Goal: Book appointment/travel/reservation

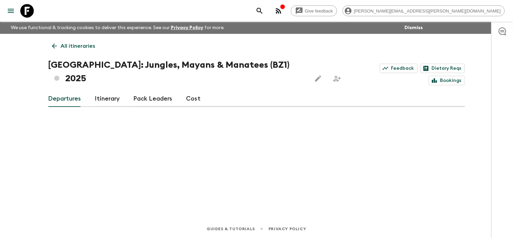
click at [26, 7] on icon at bounding box center [27, 11] width 14 height 14
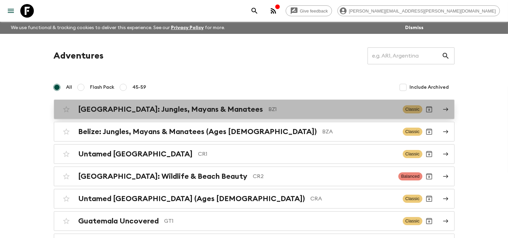
click at [112, 112] on h2 "[GEOGRAPHIC_DATA]: Jungles, Mayans & Manatees" at bounding box center [171, 109] width 185 height 9
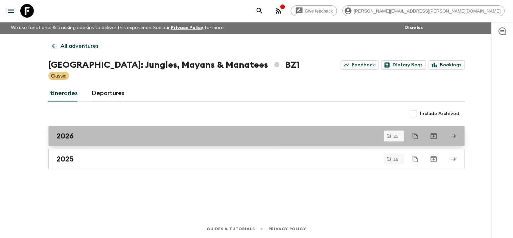
click at [83, 134] on div "2026" at bounding box center [250, 136] width 387 height 9
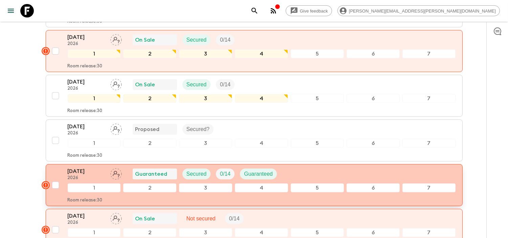
scroll to position [977, 0]
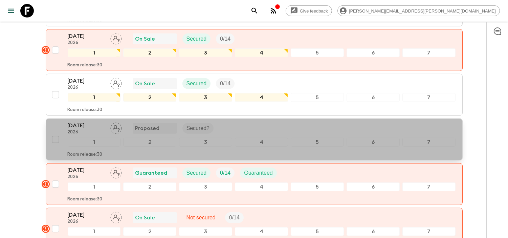
click at [92, 121] on p "[DATE]" at bounding box center [86, 125] width 37 height 8
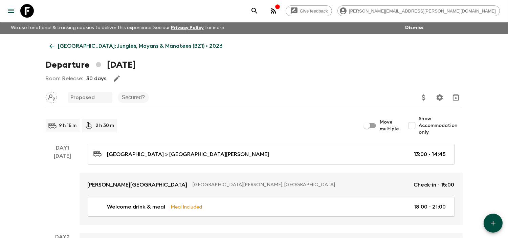
scroll to position [3, 0]
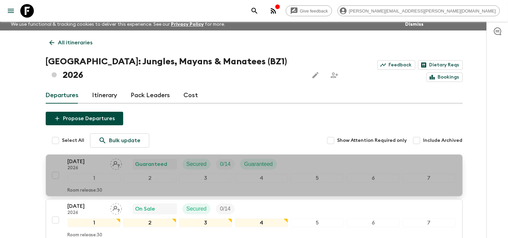
click at [88, 157] on p "[DATE]" at bounding box center [86, 161] width 37 height 8
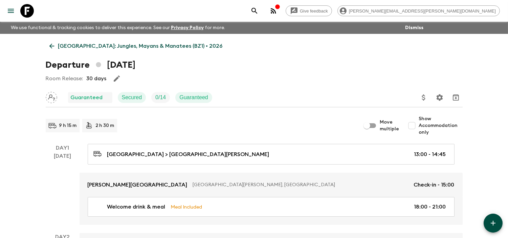
click at [154, 76] on div "Room Release: 30 days" at bounding box center [254, 79] width 417 height 14
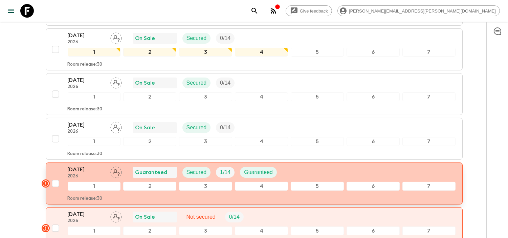
scroll to position [191, 0]
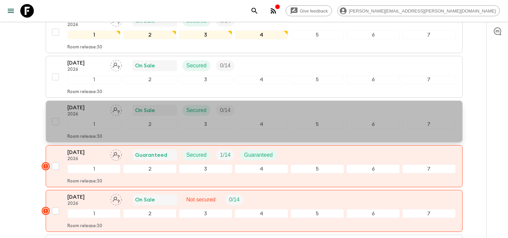
click at [95, 112] on p "2026" at bounding box center [86, 114] width 37 height 5
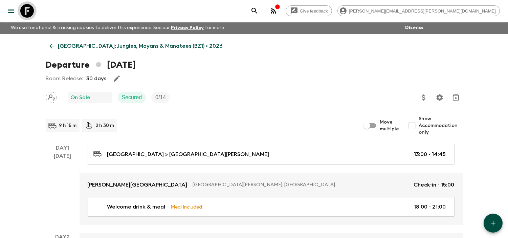
click at [25, 12] on icon at bounding box center [27, 11] width 14 height 14
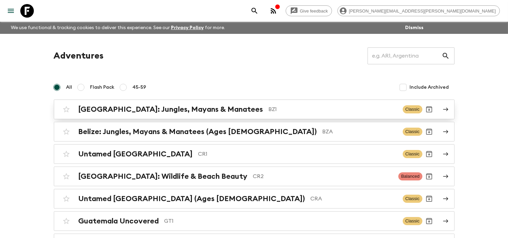
click at [184, 116] on link "[GEOGRAPHIC_DATA]: Jungles, Mayans & Manatees BZ1 Classic" at bounding box center [254, 109] width 401 height 20
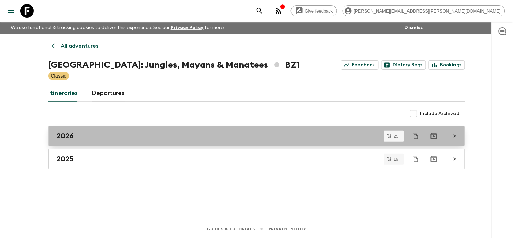
click at [114, 136] on div "2026" at bounding box center [250, 136] width 387 height 9
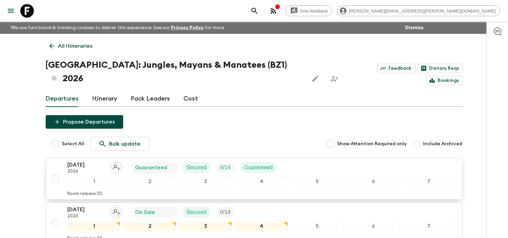
click at [78, 161] on p "[DATE]" at bounding box center [86, 165] width 37 height 8
